Goal: Check status

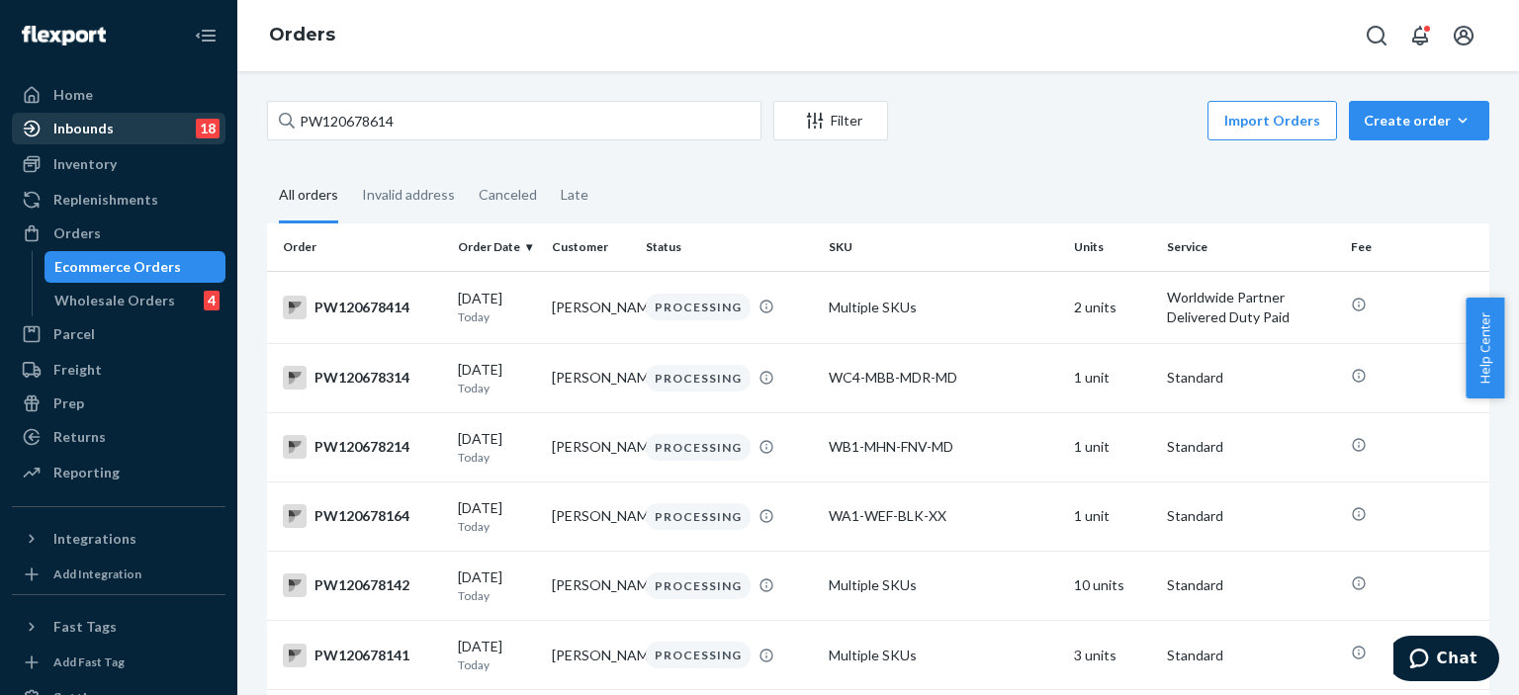
drag, startPoint x: 0, startPoint y: 0, endPoint x: 144, endPoint y: 123, distance: 189.5
click at [144, 123] on div "Home Inbounds 18 Shipping Plans Problems 18 Inventory Products Branded Packagin…" at bounding box center [759, 347] width 1519 height 695
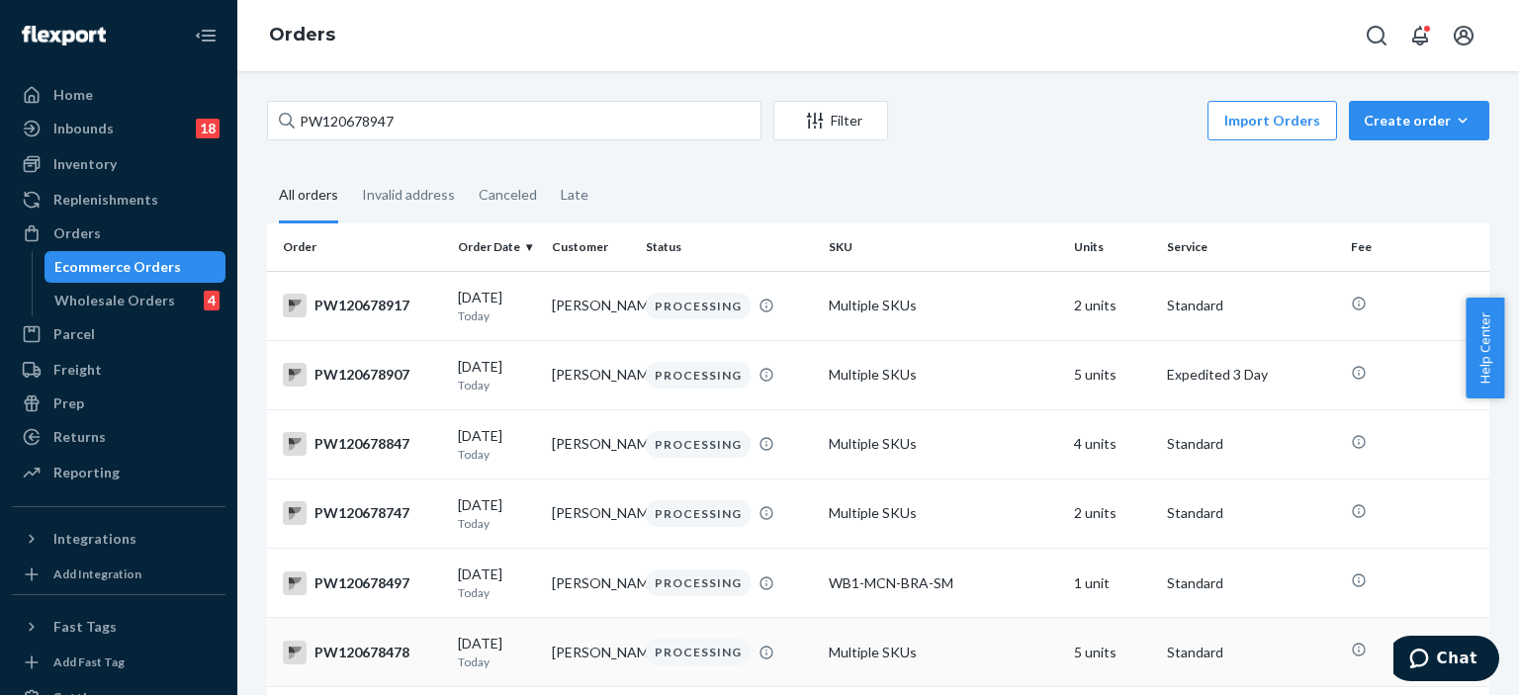
type input "PW120678947"
drag, startPoint x: 427, startPoint y: 125, endPoint x: 289, endPoint y: 122, distance: 138.5
click at [289, 122] on div "PW120678947" at bounding box center [514, 121] width 495 height 40
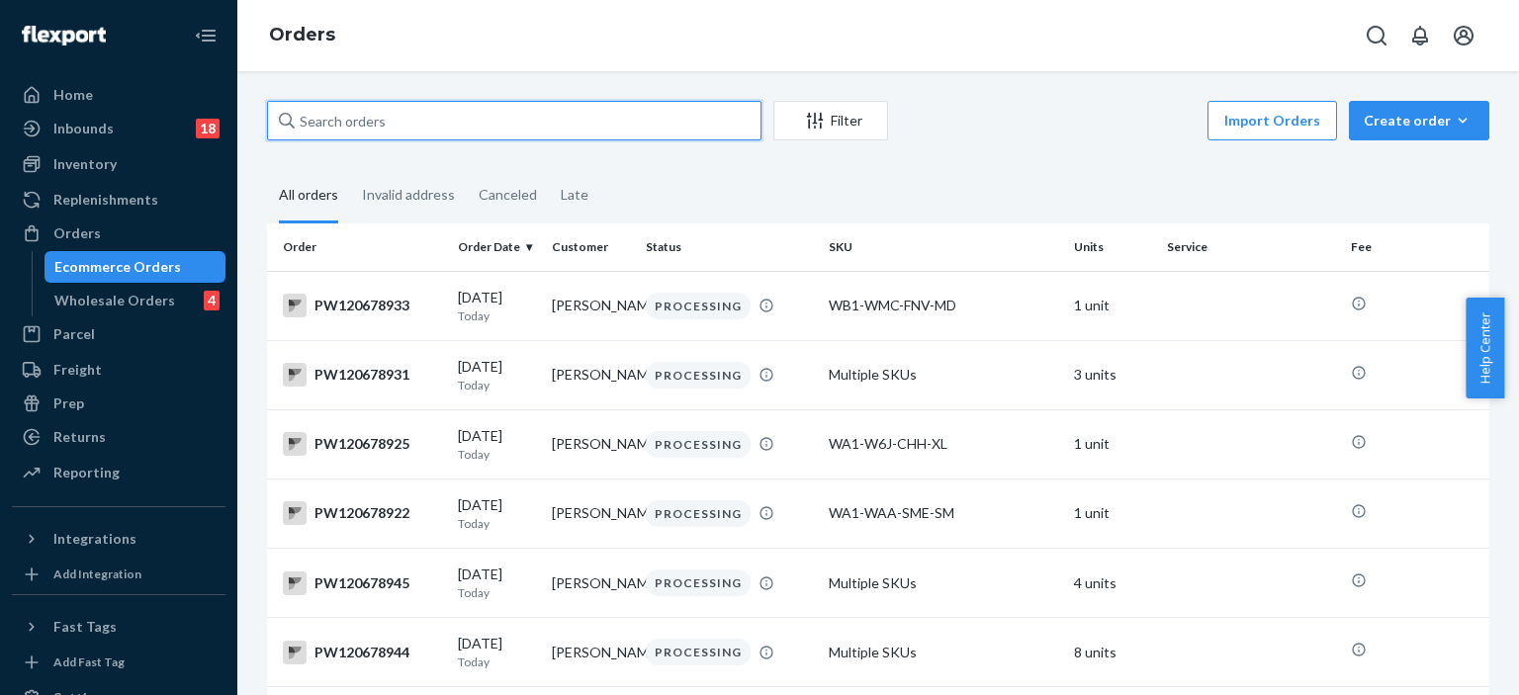
click at [353, 122] on input "text" at bounding box center [514, 121] width 495 height 40
paste input "PW120678947"
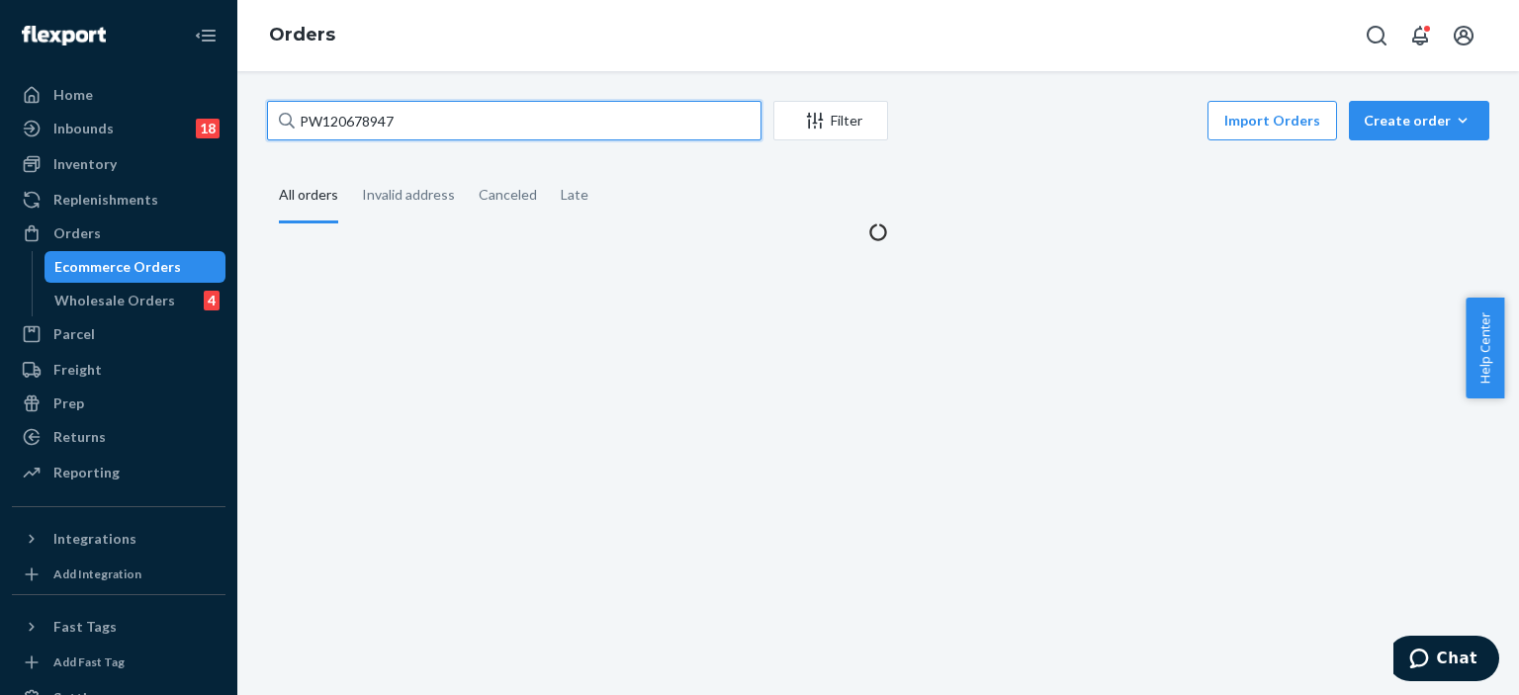
type input "PW120678947"
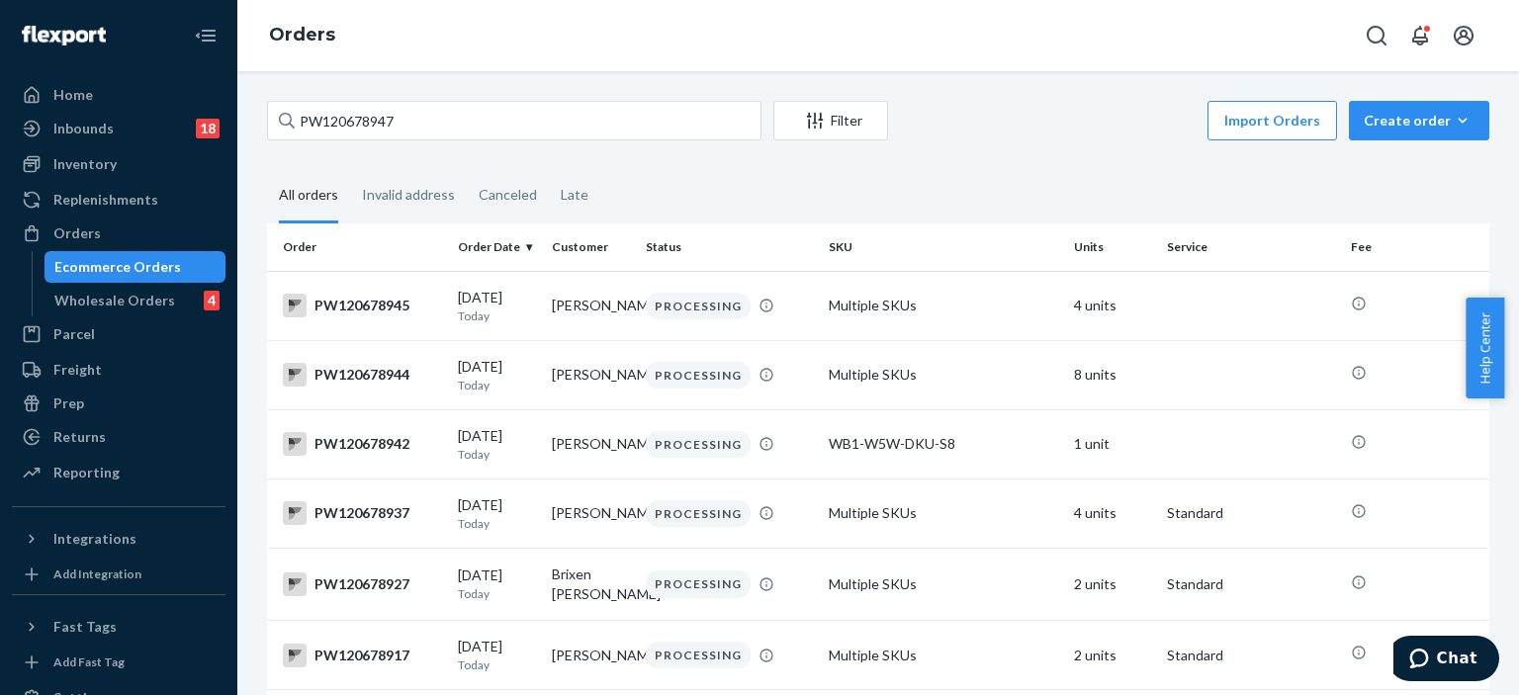
scroll to position [99, 0]
